Goal: Book appointment/travel/reservation

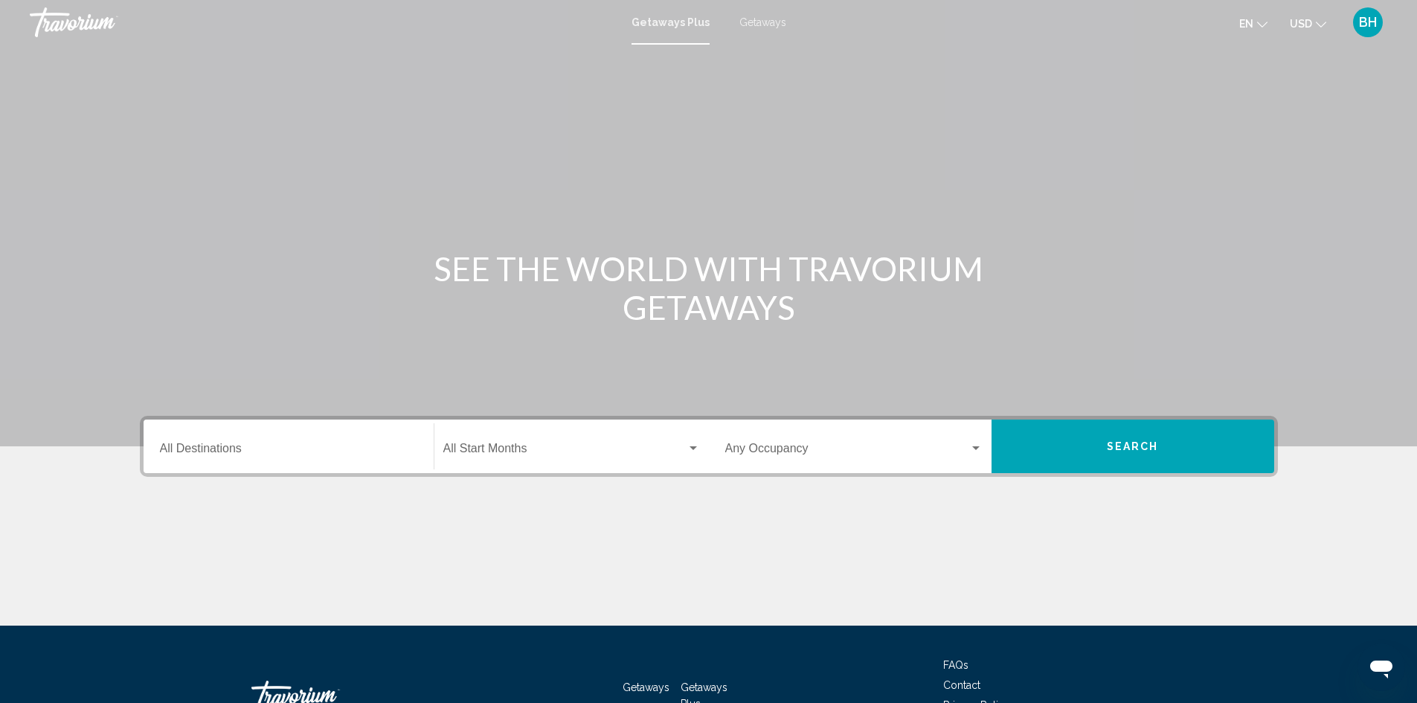
click at [245, 445] on input "Destination All Destinations" at bounding box center [288, 451] width 257 height 13
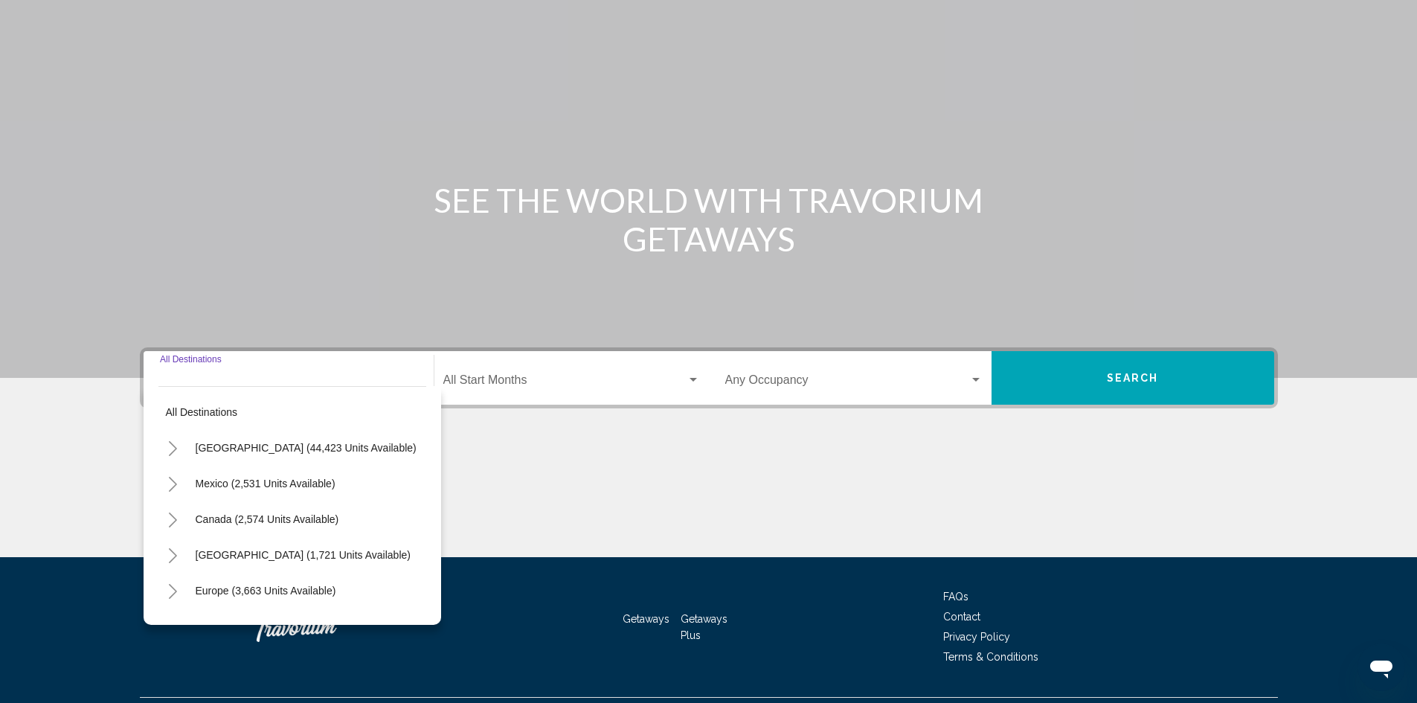
scroll to position [105, 0]
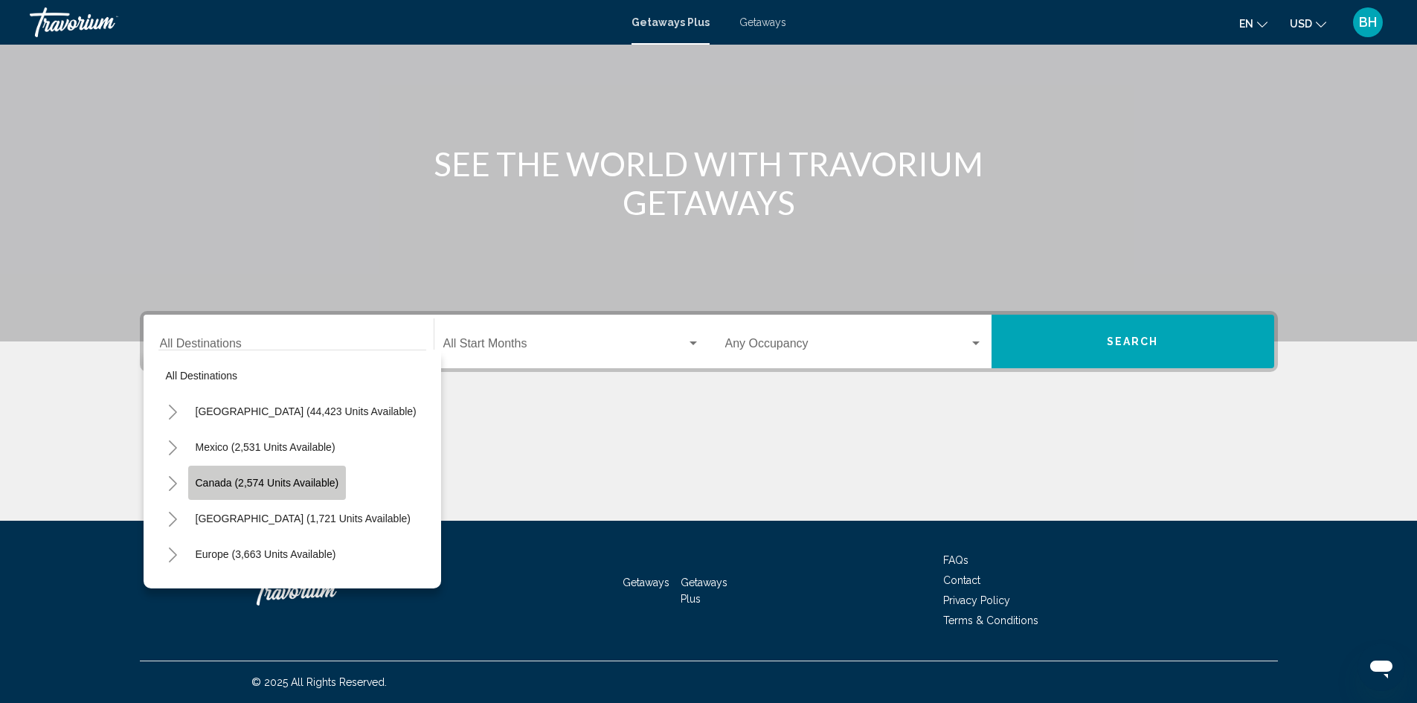
click at [208, 478] on span "Canada (2,574 units available)" at bounding box center [268, 483] width 144 height 12
type input "**********"
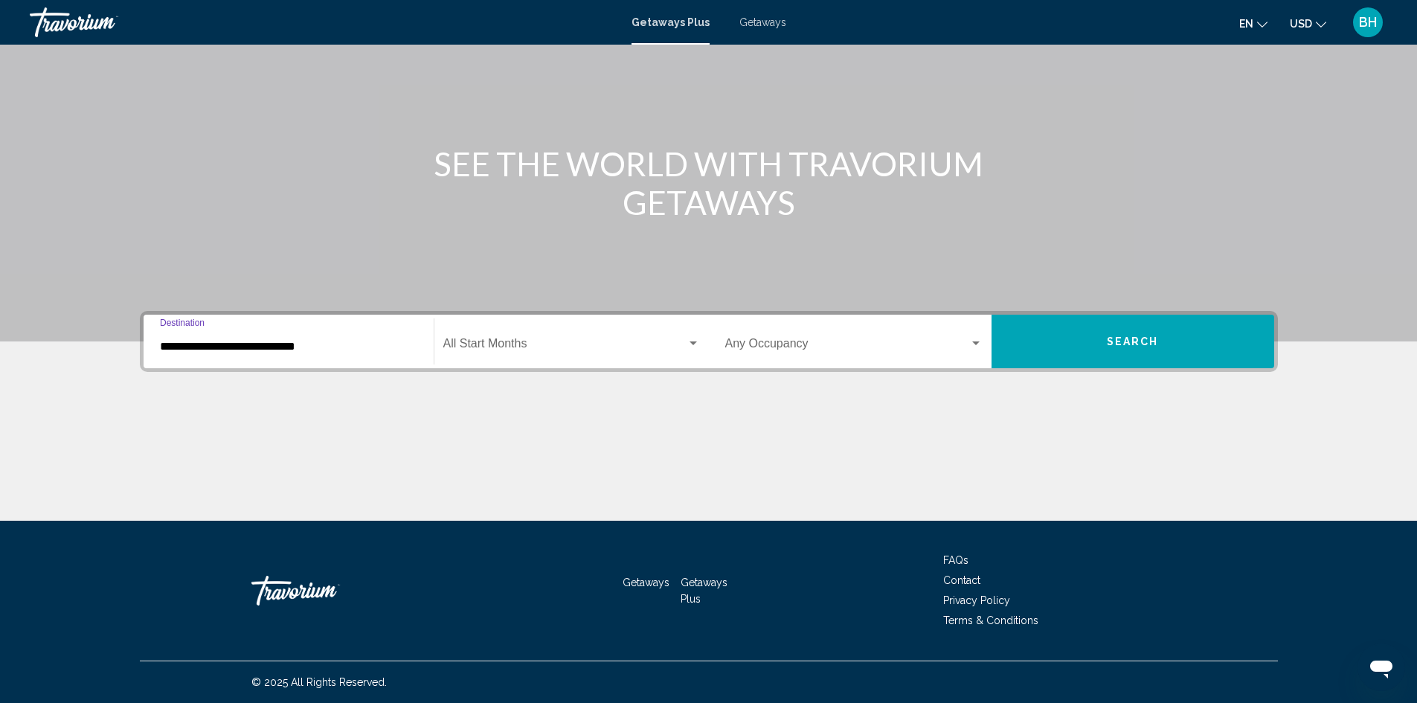
click at [258, 342] on input "**********" at bounding box center [288, 346] width 257 height 13
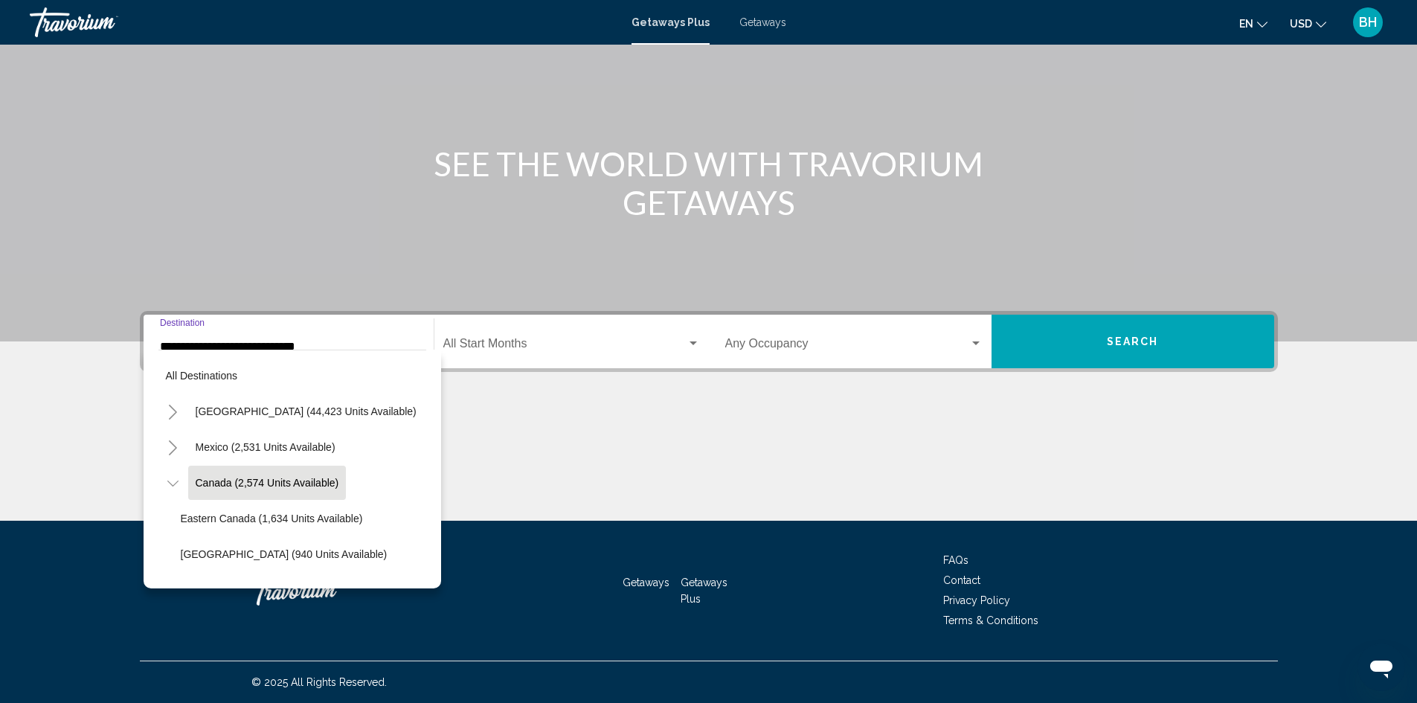
scroll to position [23, 0]
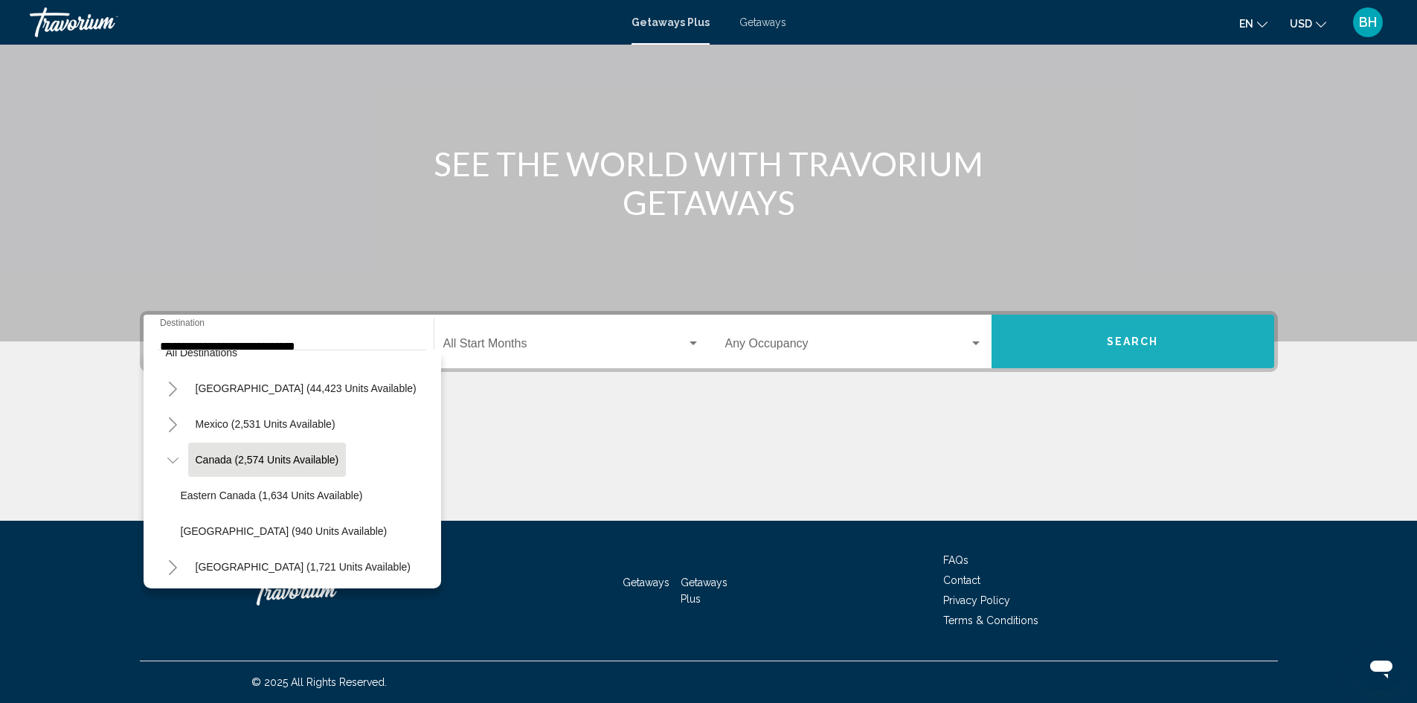
click at [1098, 346] on button "Search" at bounding box center [1133, 342] width 283 height 54
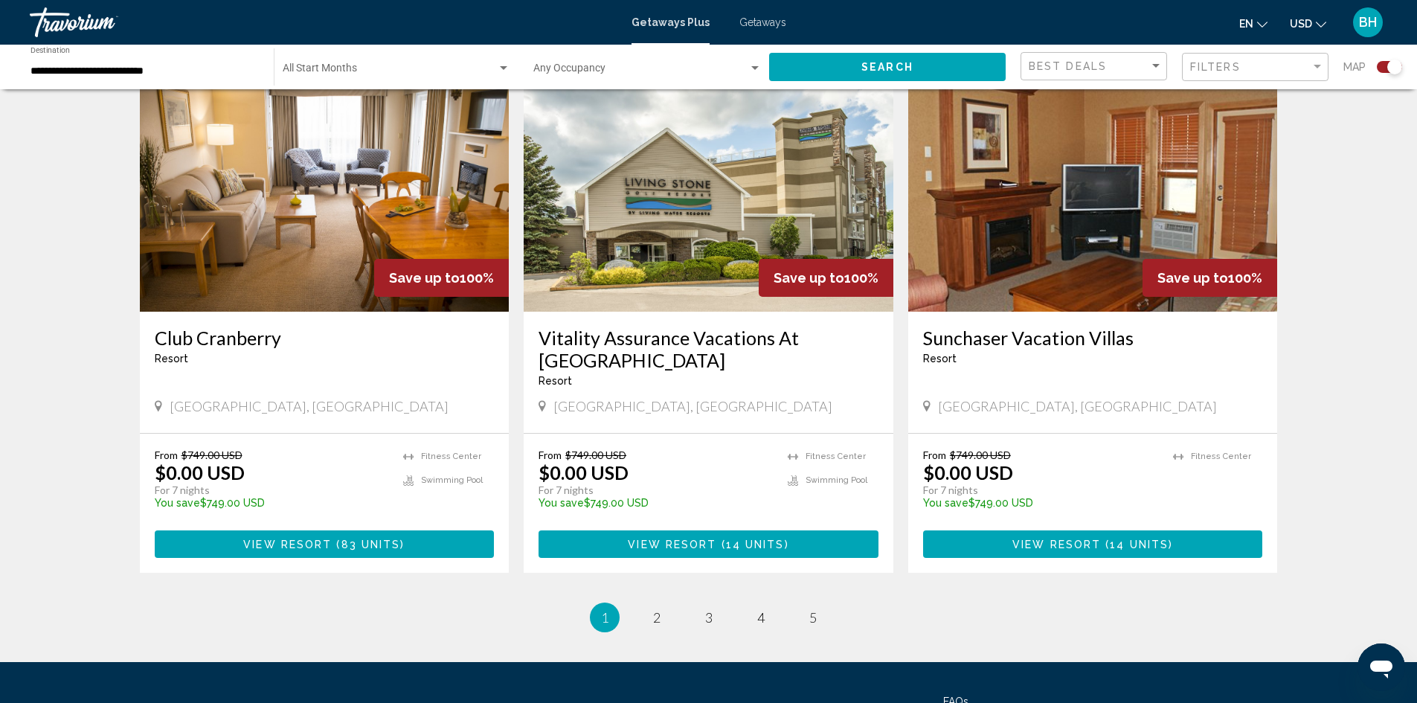
scroll to position [2157, 0]
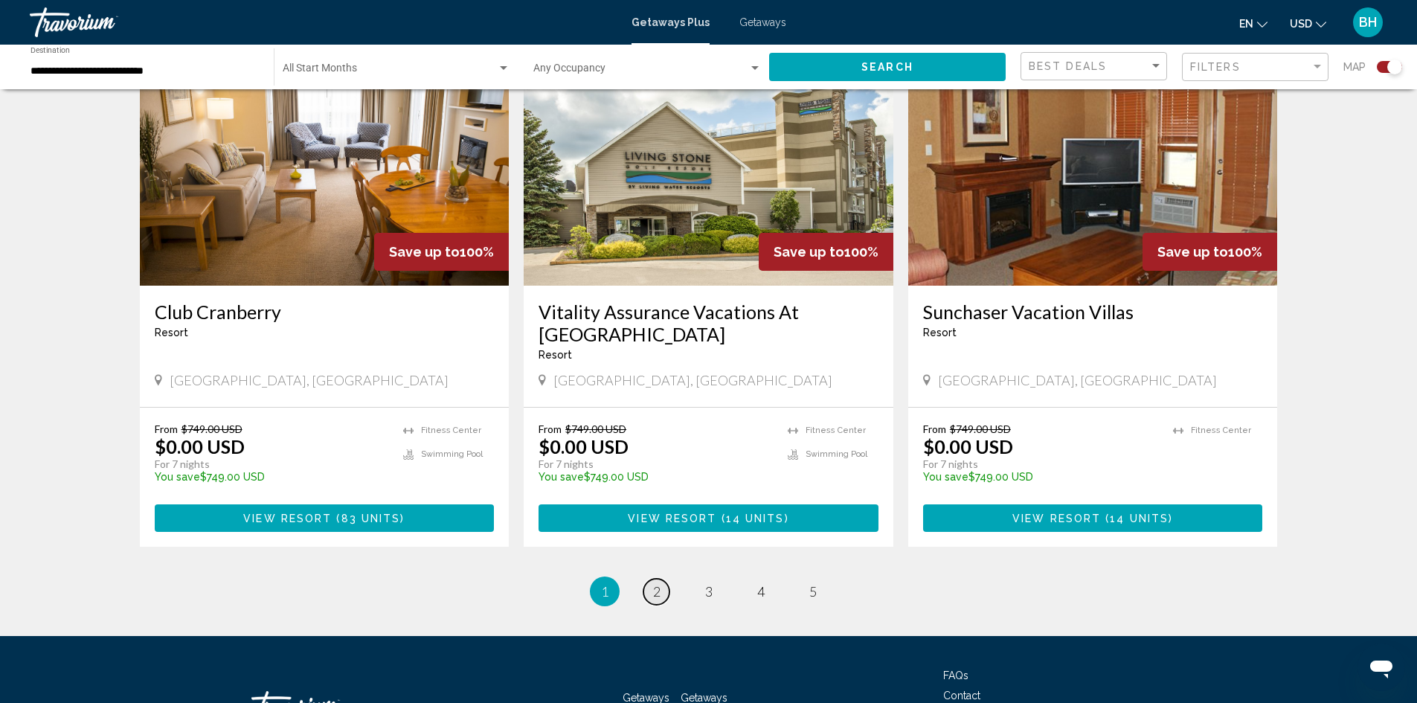
click at [653, 583] on span "2" at bounding box center [656, 591] width 7 height 16
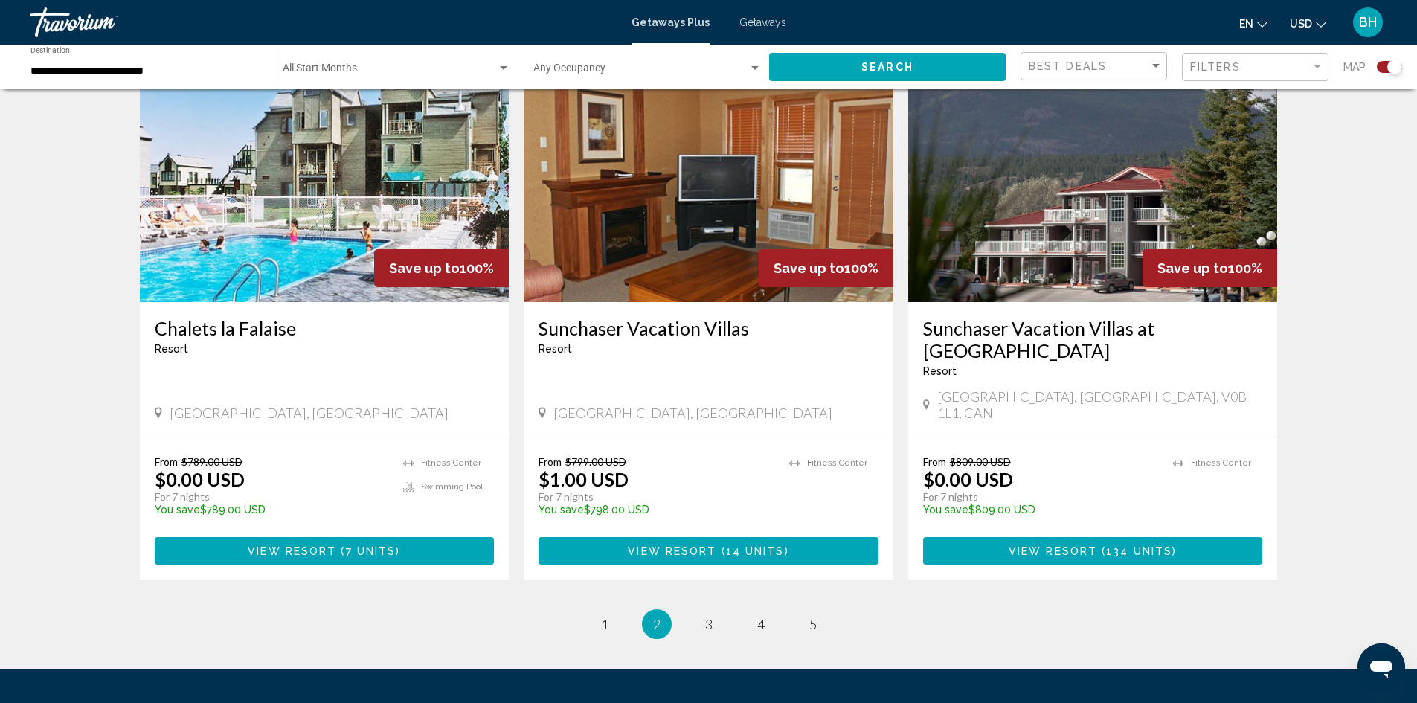
scroll to position [2206, 0]
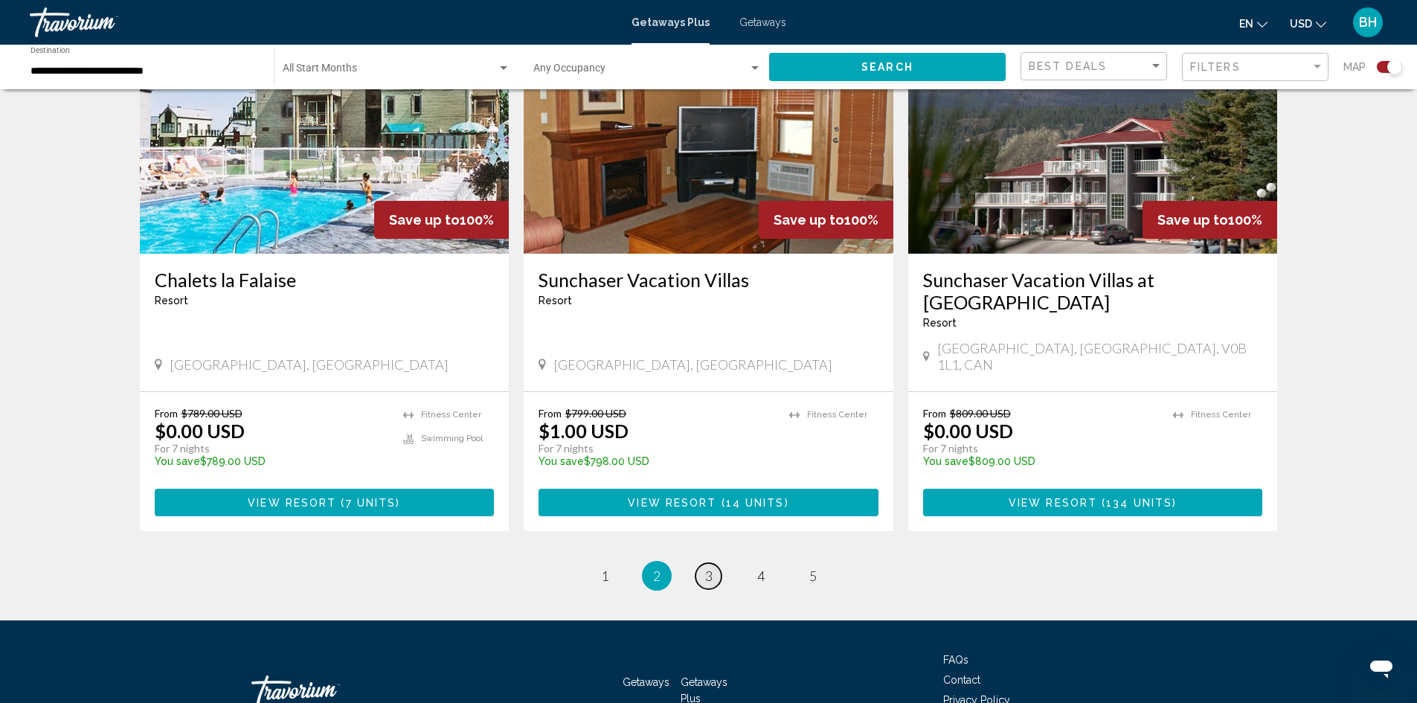
click at [710, 568] on span "3" at bounding box center [708, 576] width 7 height 16
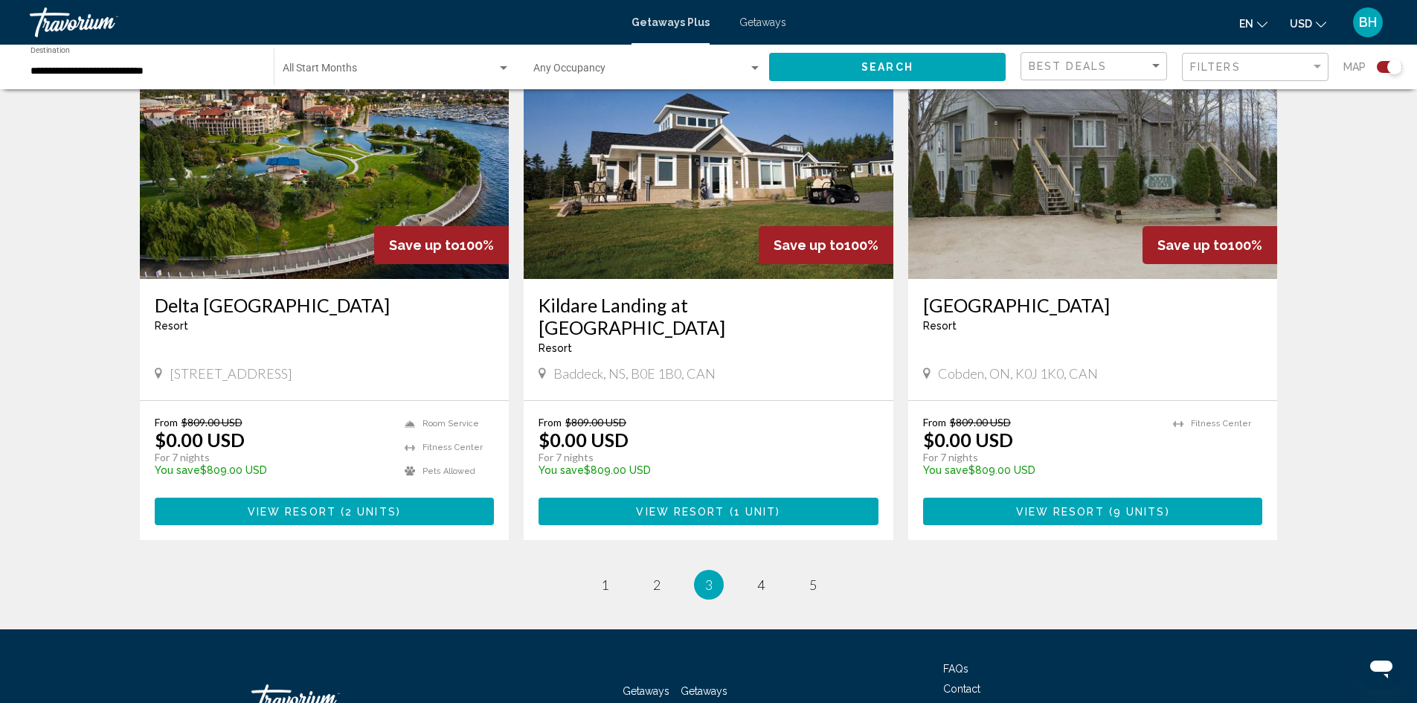
scroll to position [2206, 0]
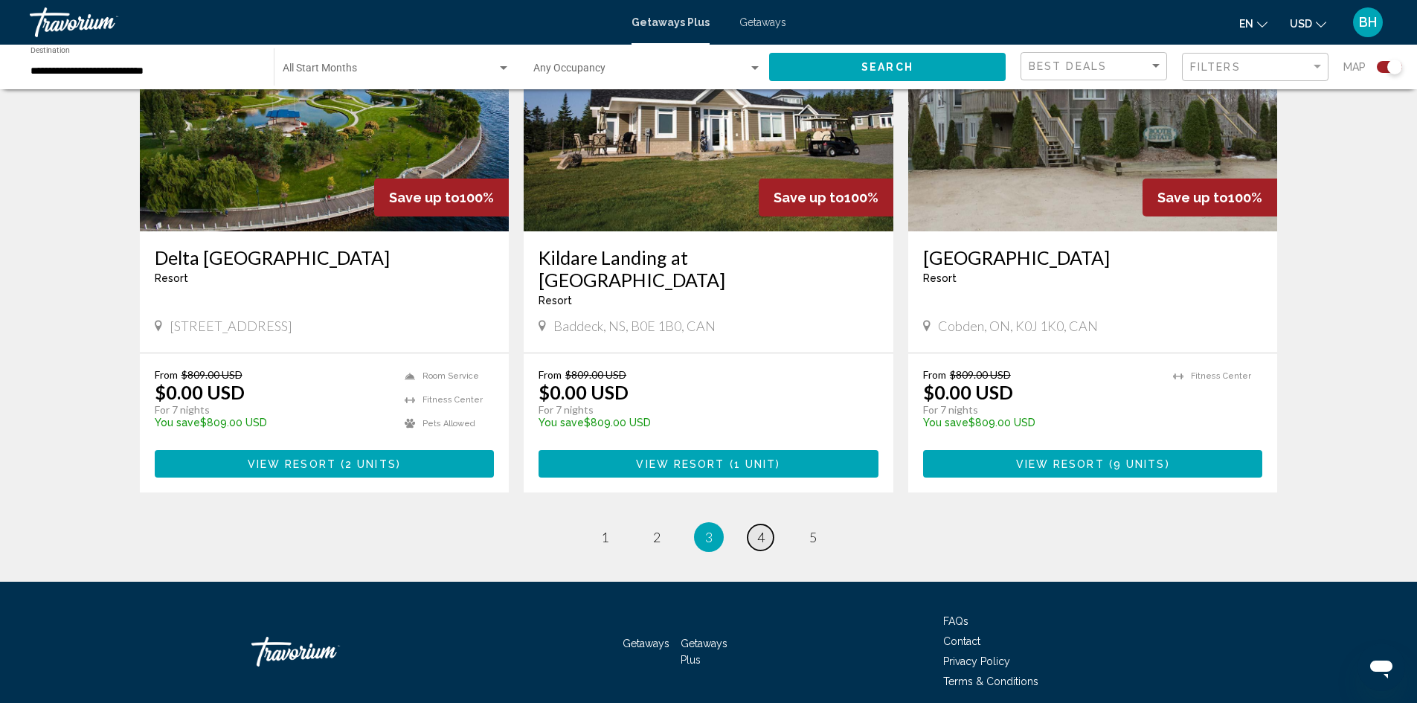
click at [760, 529] on span "4" at bounding box center [760, 537] width 7 height 16
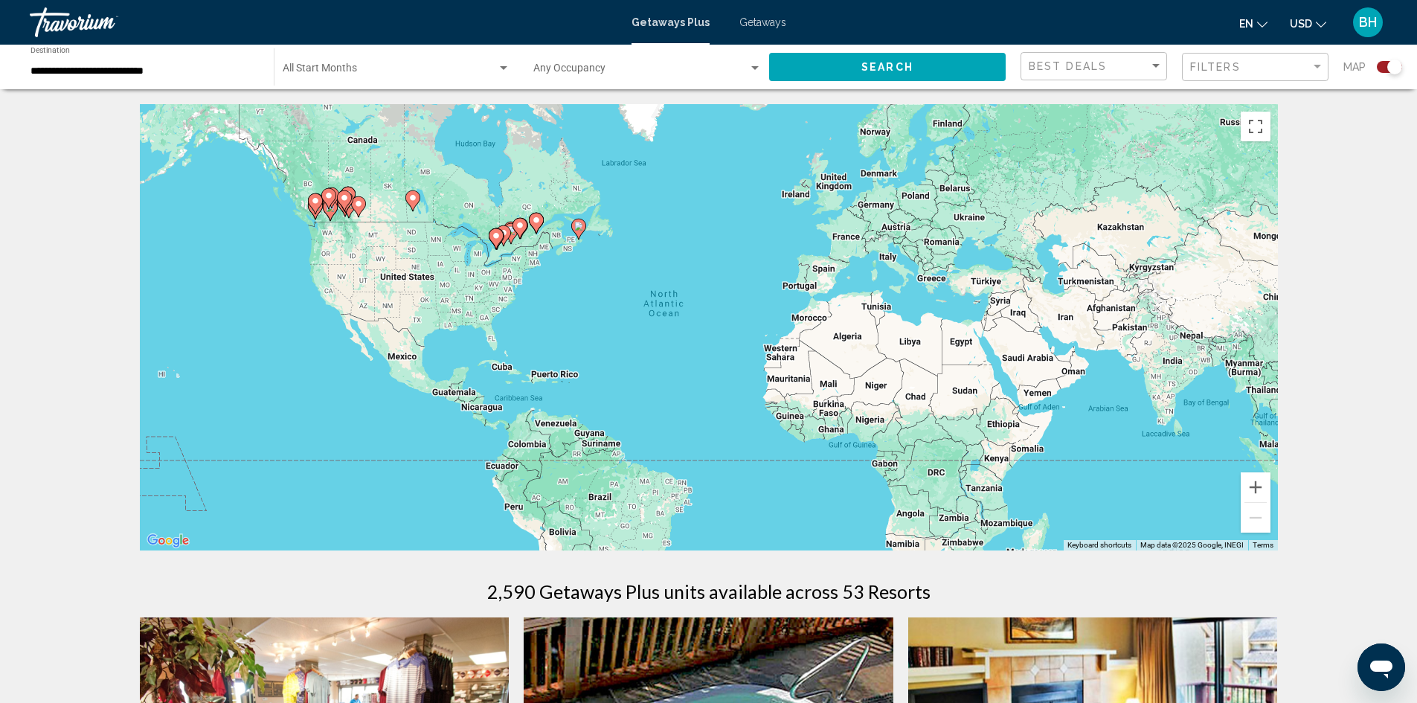
click at [495, 242] on icon "Main content" at bounding box center [495, 238] width 13 height 19
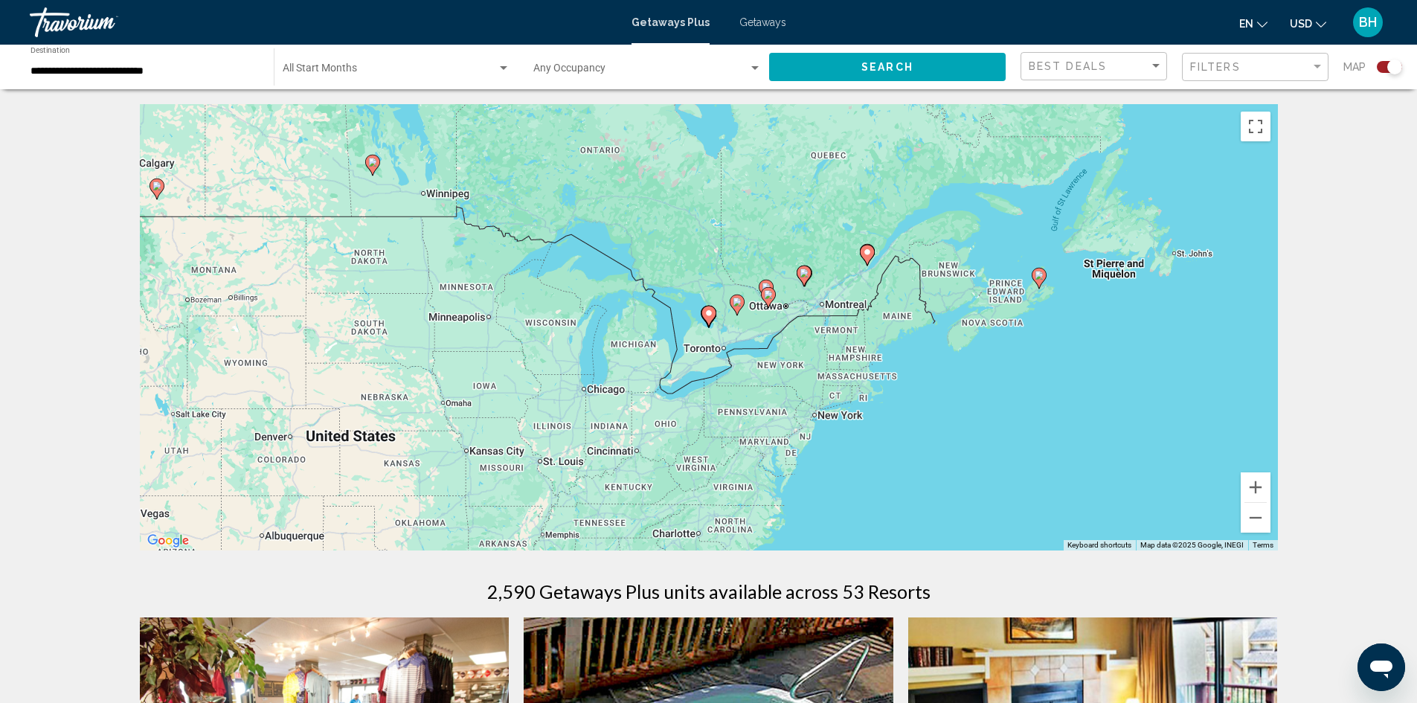
click at [710, 321] on icon "Main content" at bounding box center [708, 315] width 13 height 19
type input "**********"
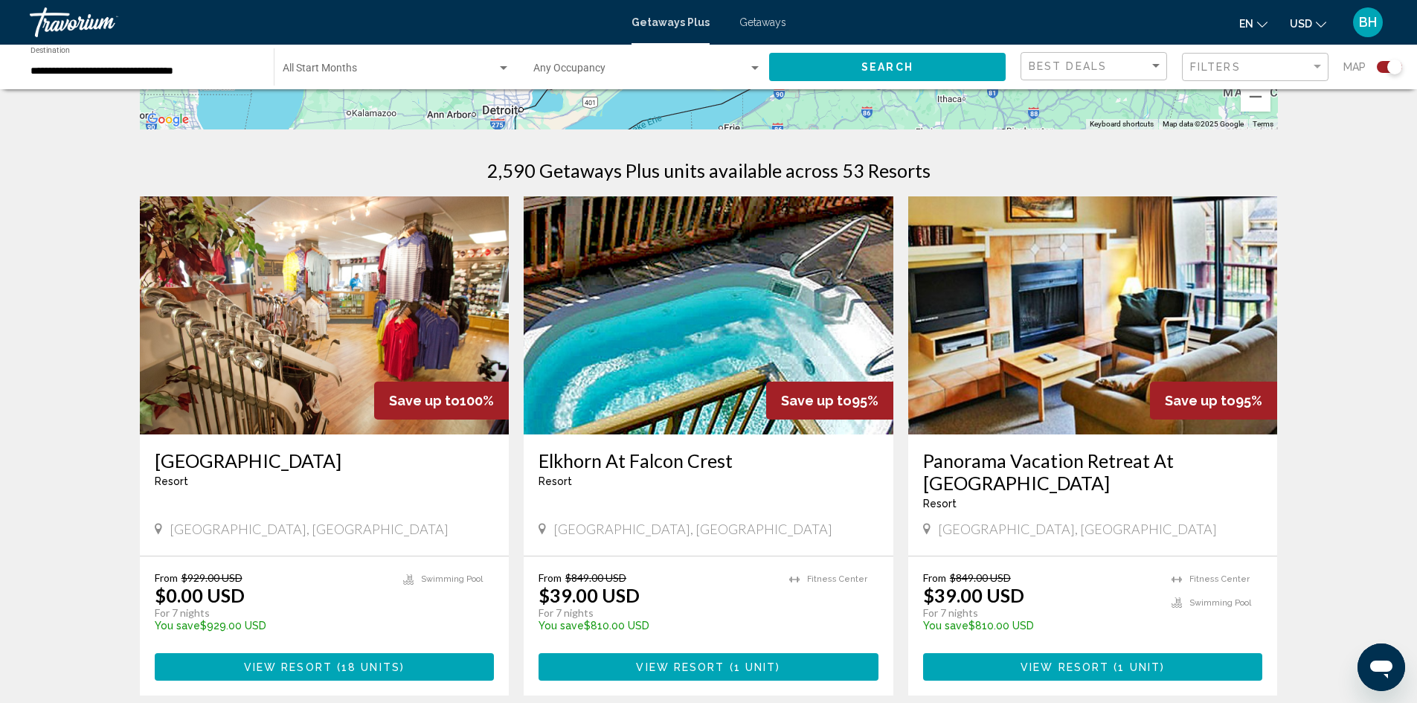
scroll to position [446, 0]
